Goal: Task Accomplishment & Management: Use online tool/utility

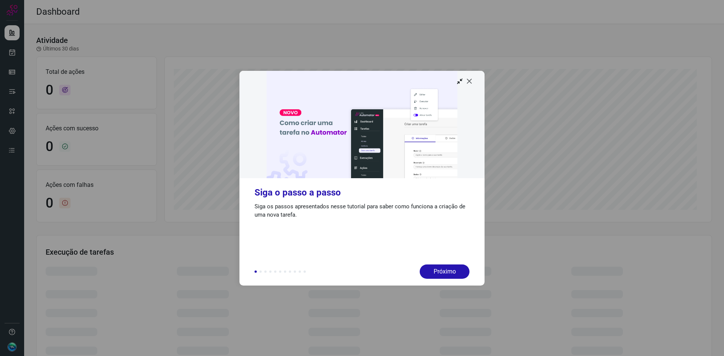
click at [470, 81] on icon at bounding box center [470, 81] width 8 height 8
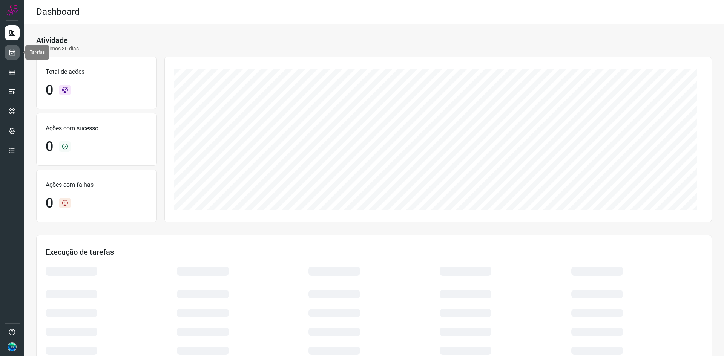
click at [6, 57] on link at bounding box center [12, 52] width 15 height 15
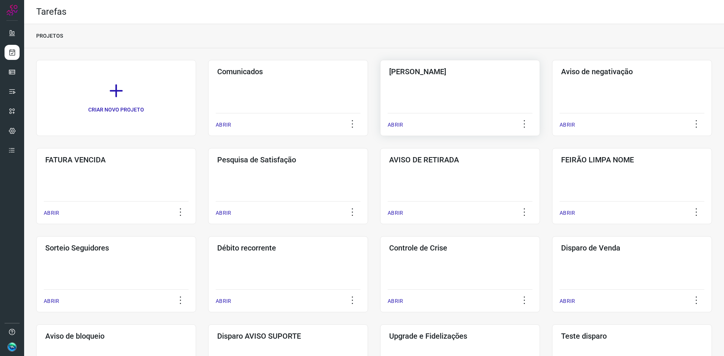
click at [432, 103] on div "Pós Serviço ABRIR" at bounding box center [460, 98] width 160 height 76
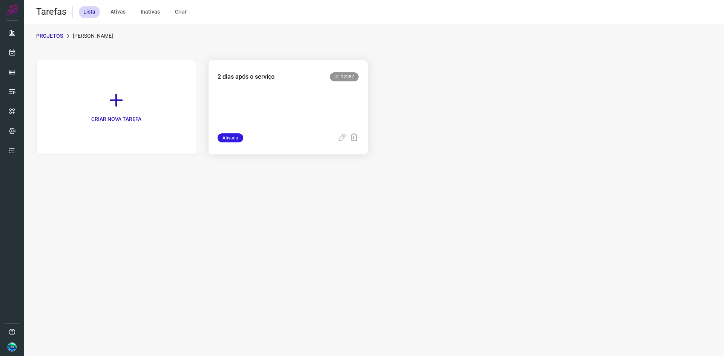
click at [256, 100] on p at bounding box center [274, 107] width 113 height 38
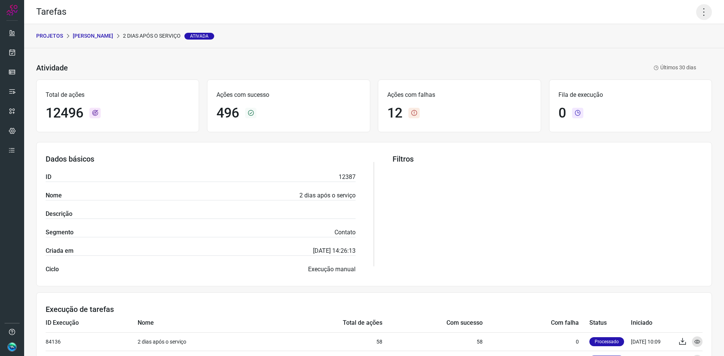
click at [697, 9] on icon at bounding box center [704, 12] width 16 height 16
click at [658, 54] on li "Executar" at bounding box center [671, 49] width 69 height 12
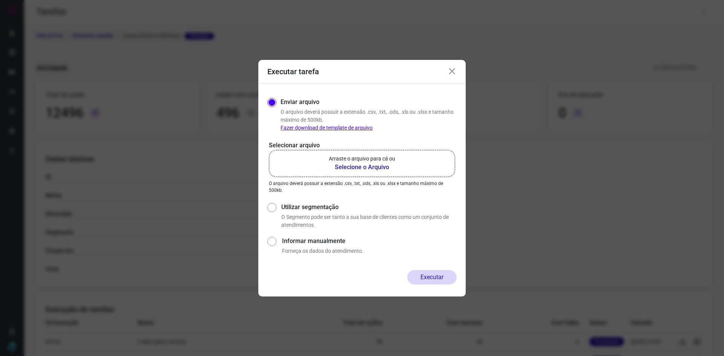
click at [350, 163] on p "Arraste o arquivo para cá ou" at bounding box center [362, 159] width 66 height 8
click at [0, 0] on input "Arraste o arquivo para cá ou Selecione o Arquivo" at bounding box center [0, 0] width 0 height 0
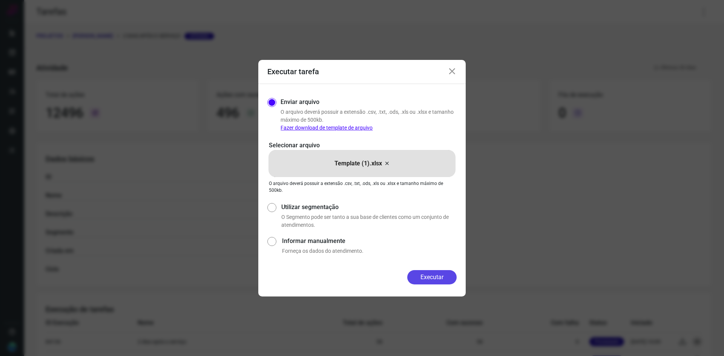
click at [428, 279] on button "Executar" at bounding box center [431, 277] width 49 height 14
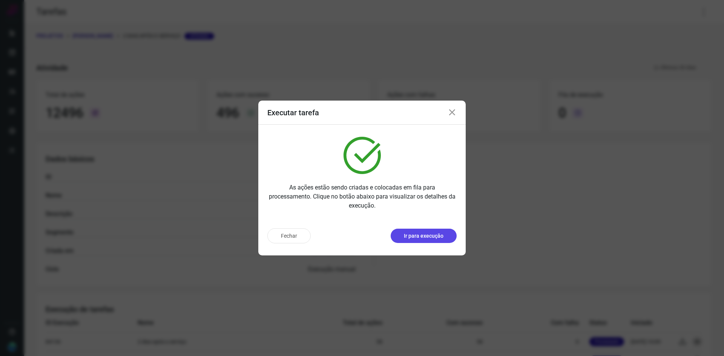
click at [428, 238] on p "Ir para execução" at bounding box center [424, 236] width 40 height 8
